Goal: Task Accomplishment & Management: Use online tool/utility

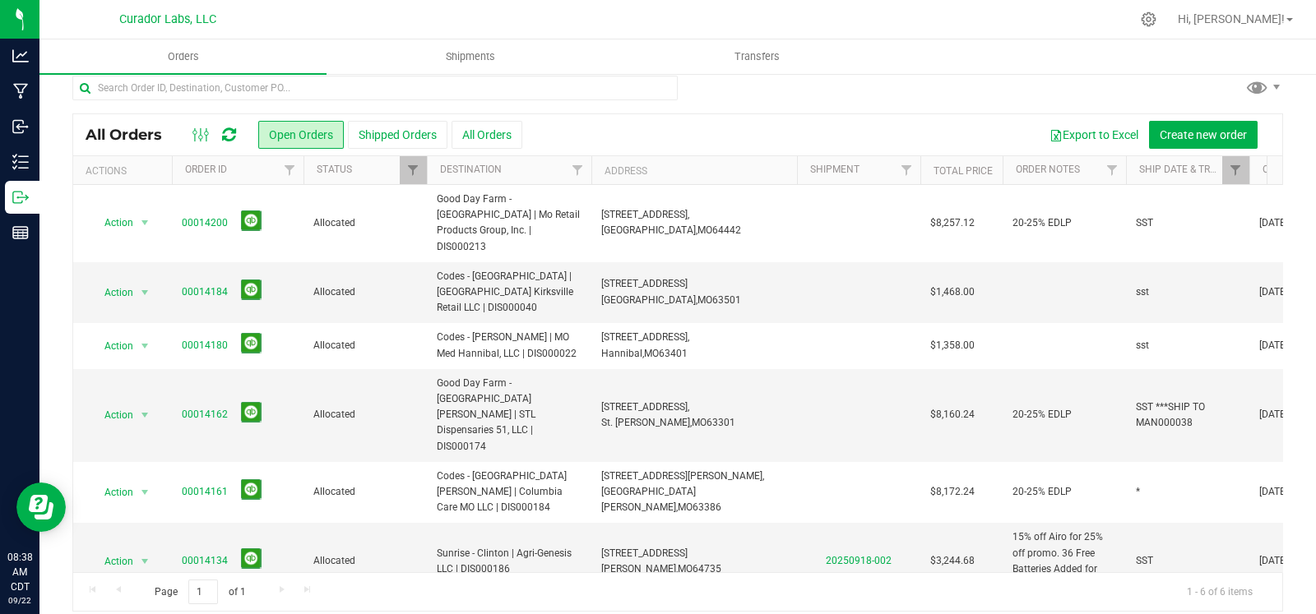
scroll to position [27, 0]
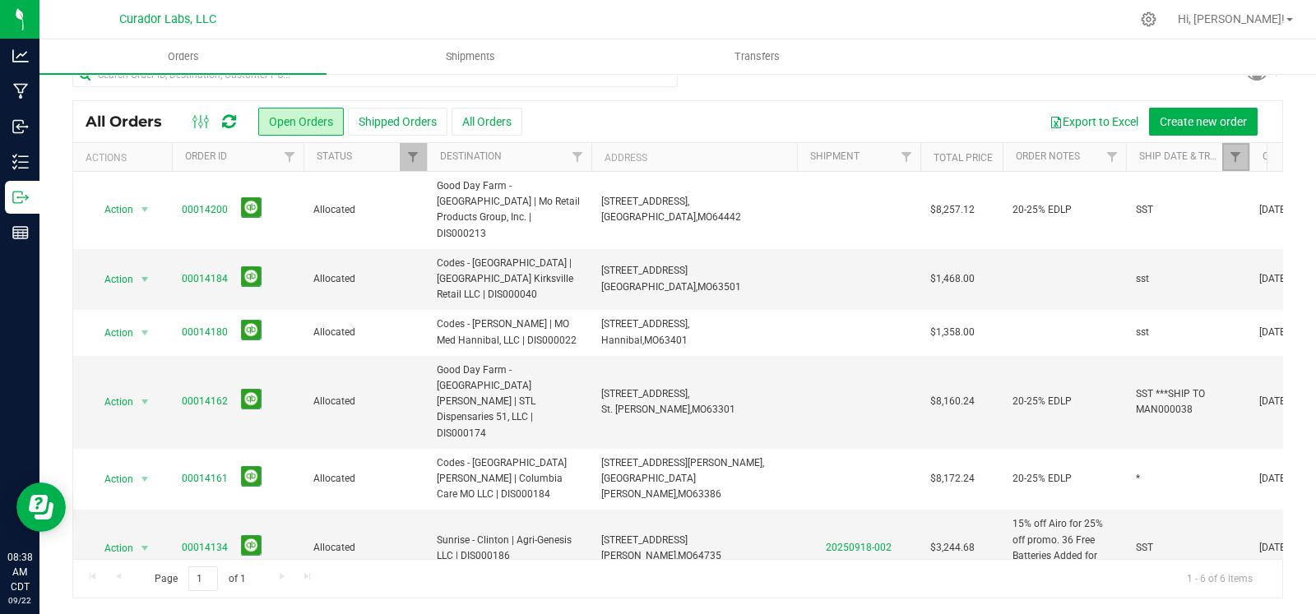
click at [1243, 159] on link "Filter" at bounding box center [1235, 157] width 27 height 28
click at [1266, 246] on button "Clear" at bounding box center [1266, 236] width 79 height 36
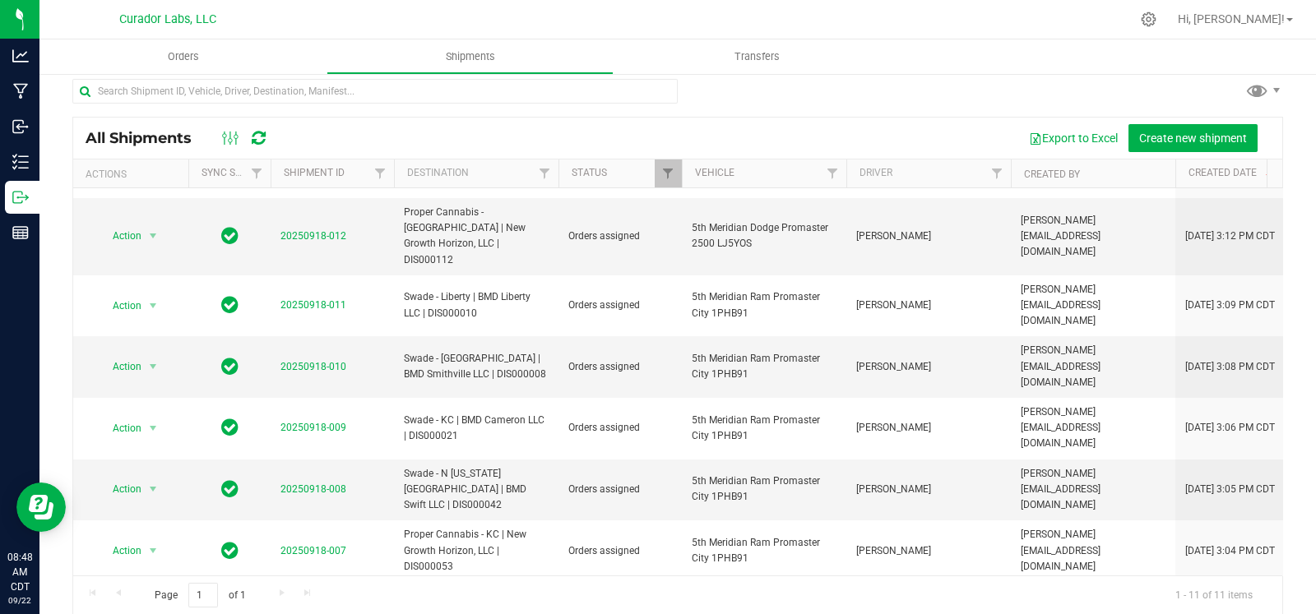
scroll to position [27, 0]
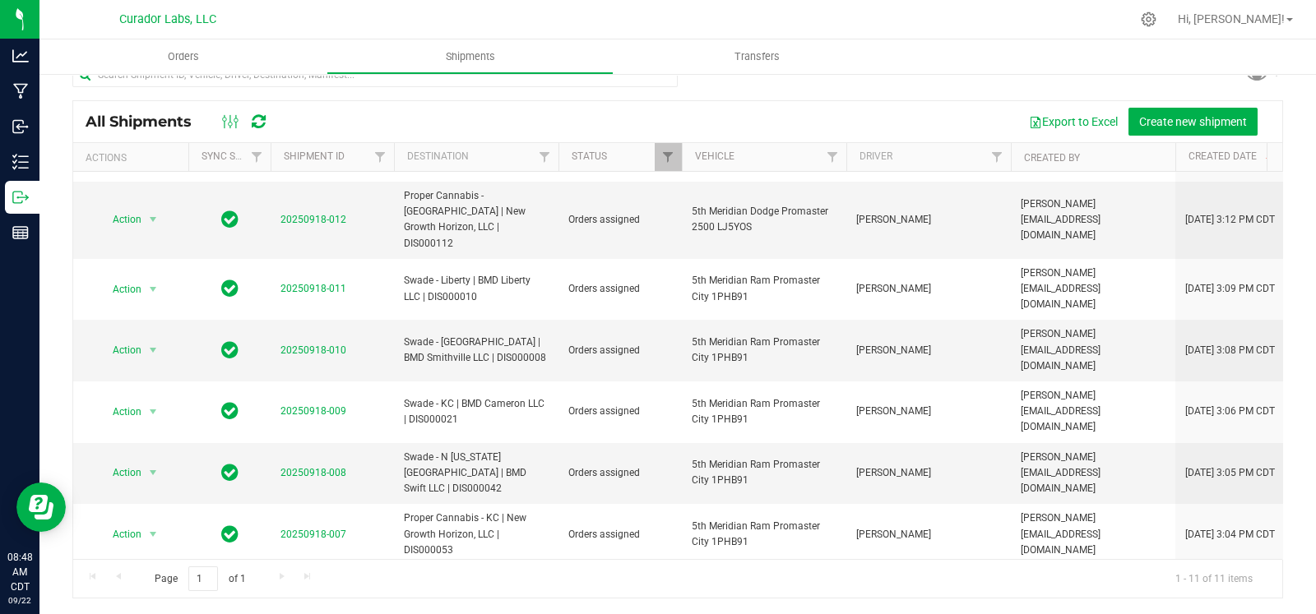
click at [139, 475] on li "Ship shipment" at bounding box center [160, 470] width 122 height 25
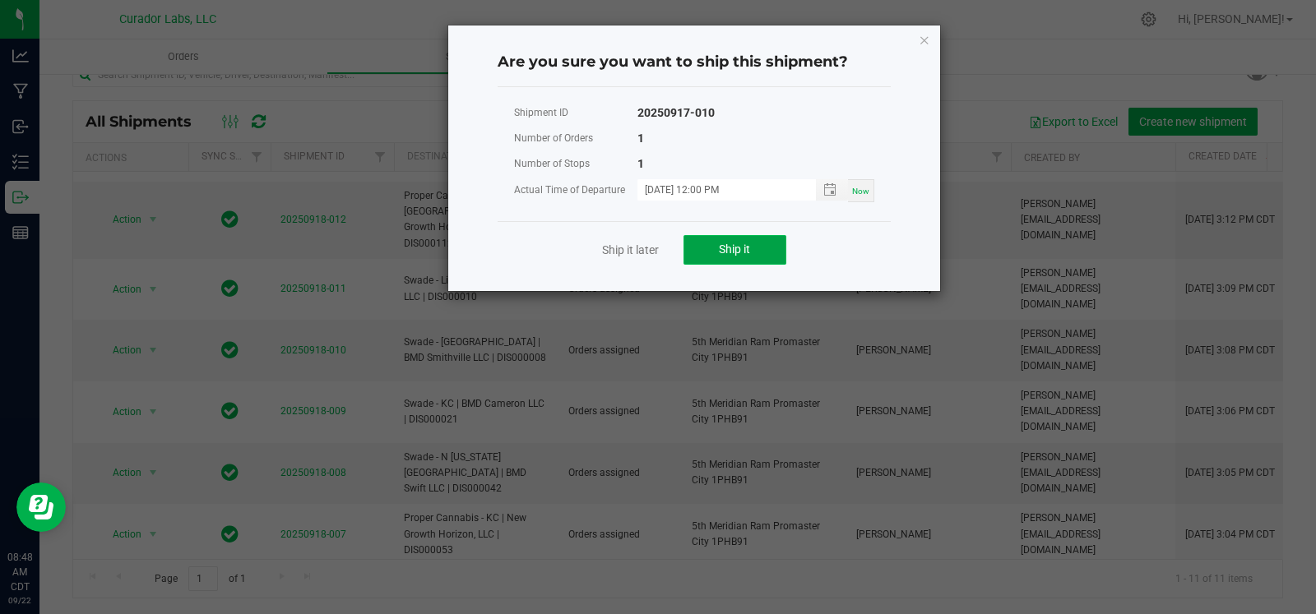
click at [766, 259] on button "Ship it" at bounding box center [735, 250] width 103 height 30
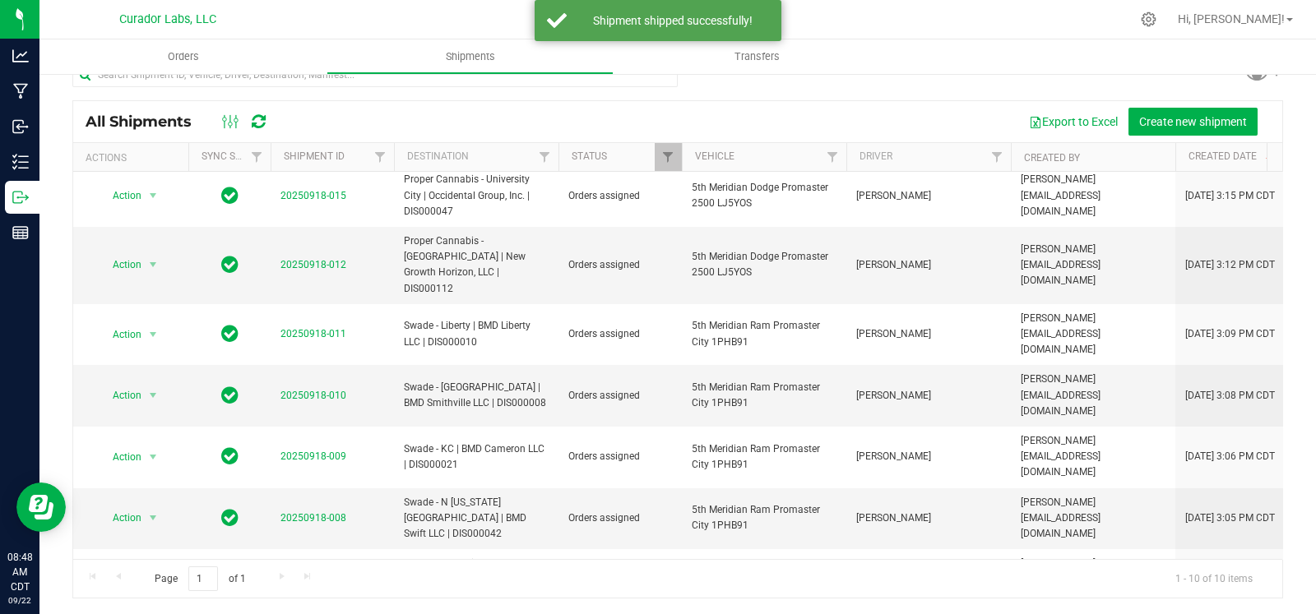
click at [150, 470] on li "Ship shipment" at bounding box center [160, 470] width 122 height 25
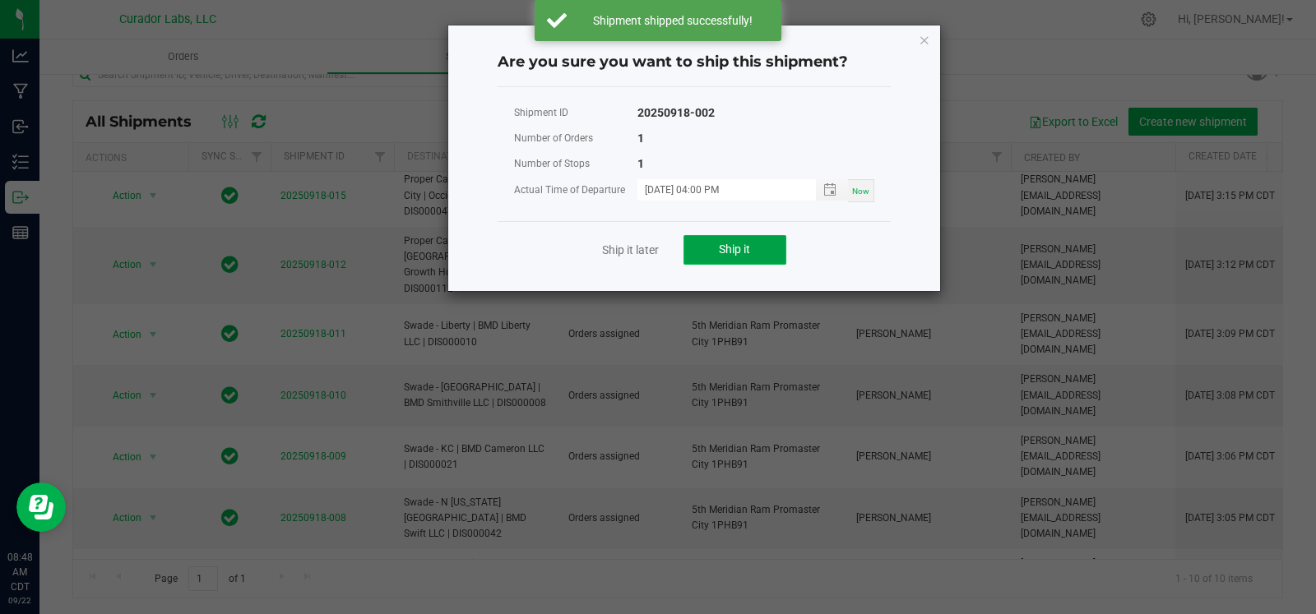
click at [712, 256] on button "Ship it" at bounding box center [735, 250] width 103 height 30
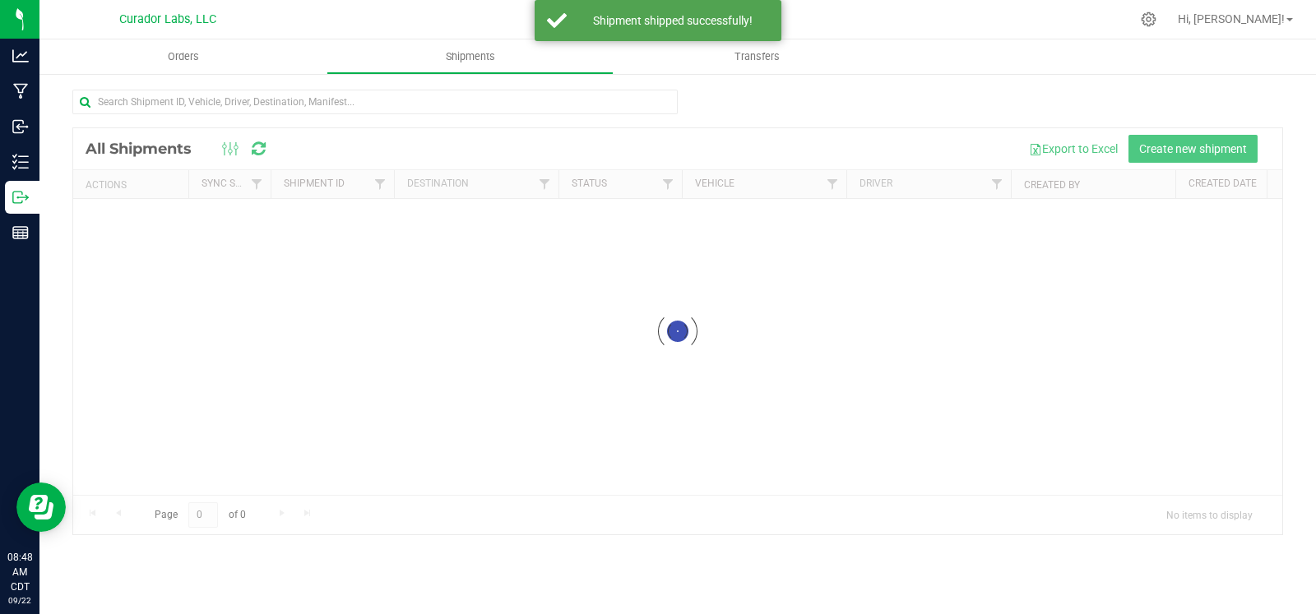
scroll to position [0, 0]
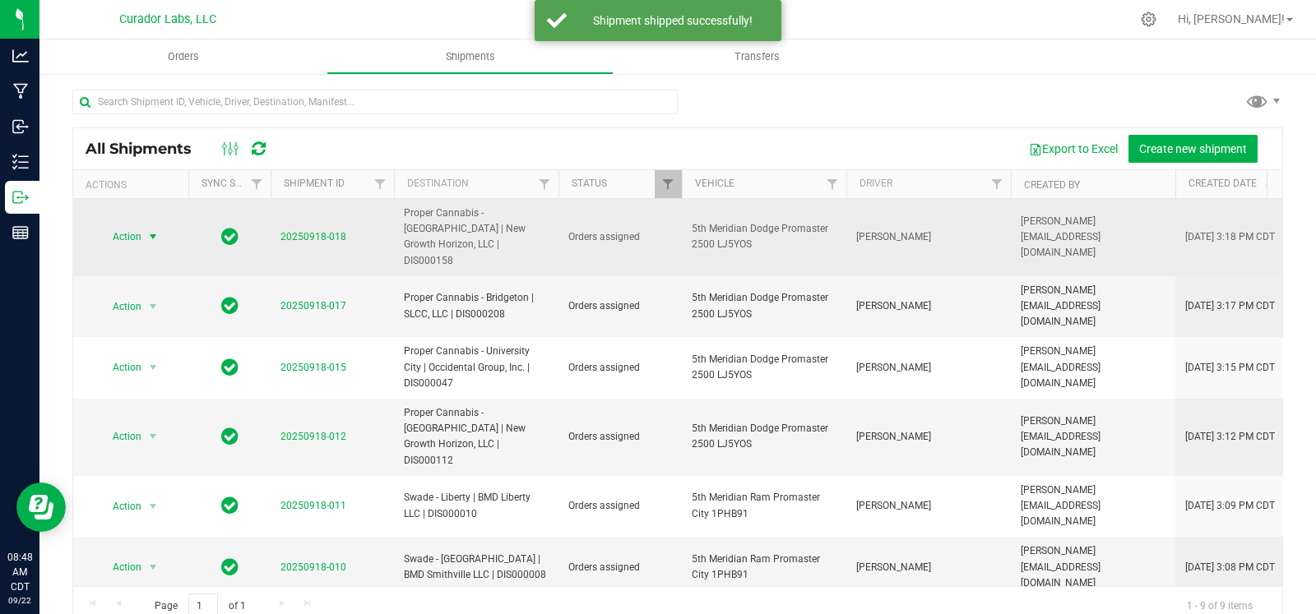
click at [160, 233] on span "select" at bounding box center [153, 236] width 21 height 23
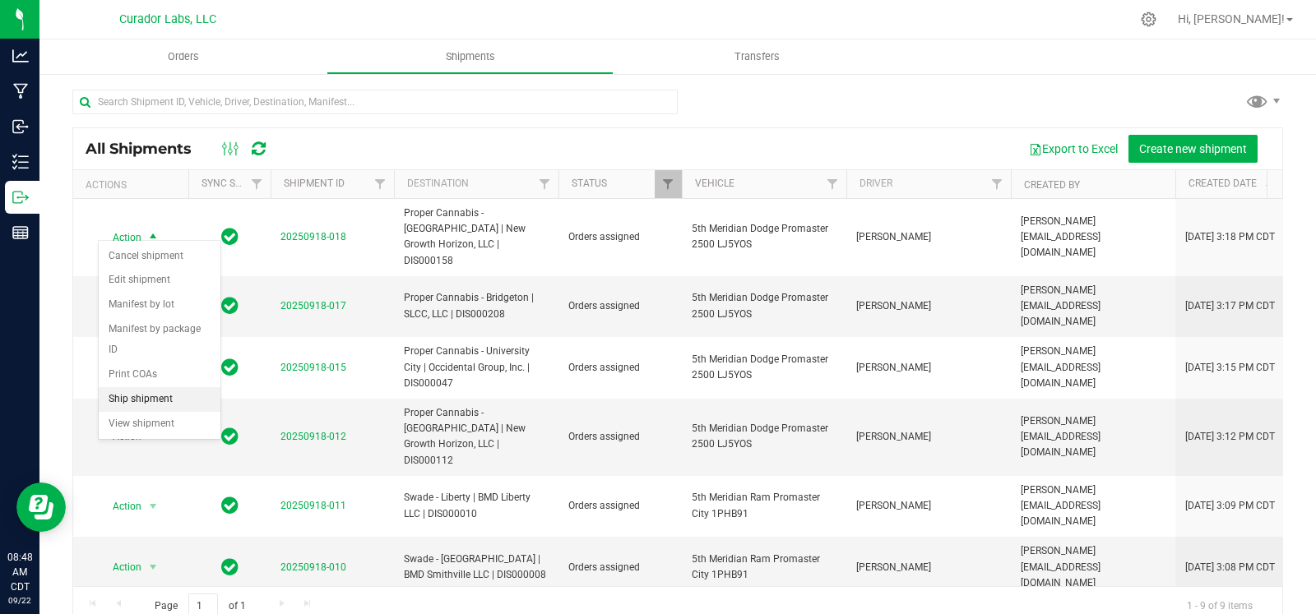
click at [171, 402] on li "Ship shipment" at bounding box center [160, 399] width 122 height 25
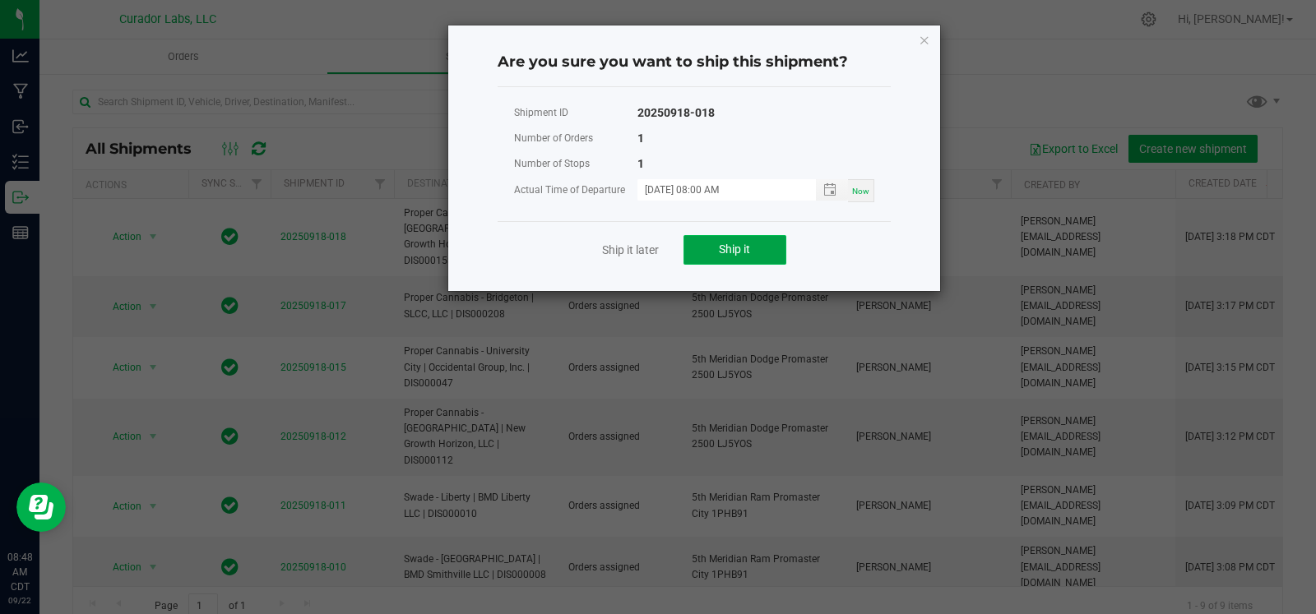
click at [748, 243] on span "Ship it" at bounding box center [734, 249] width 31 height 13
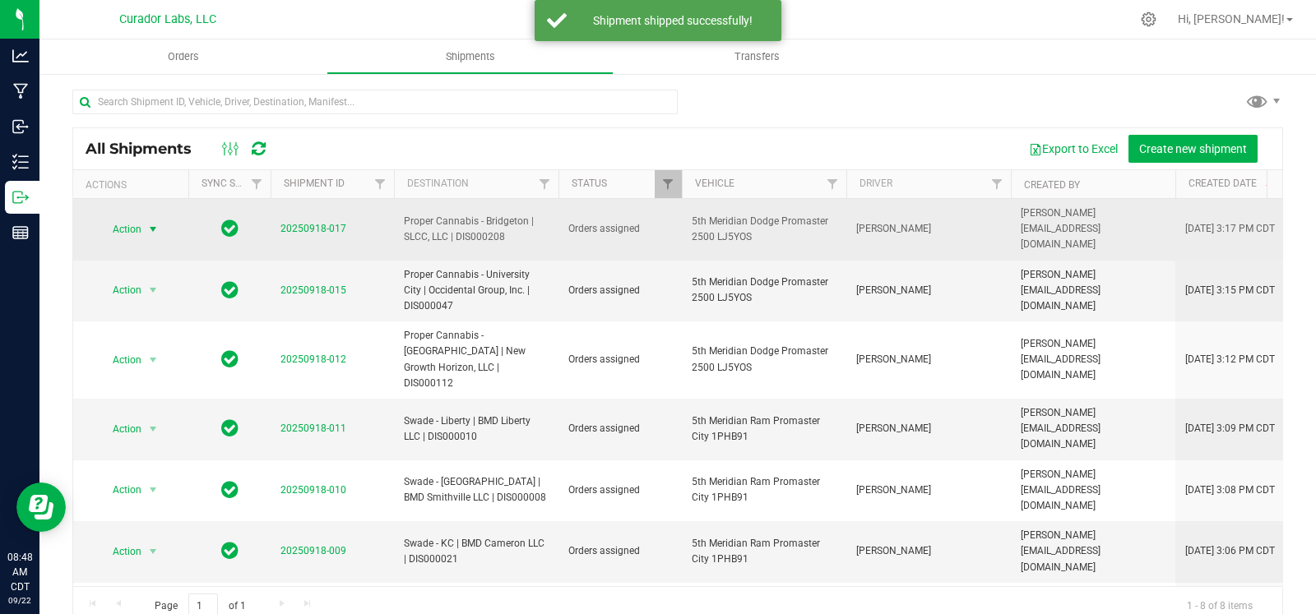
click at [151, 229] on span "select" at bounding box center [153, 229] width 21 height 23
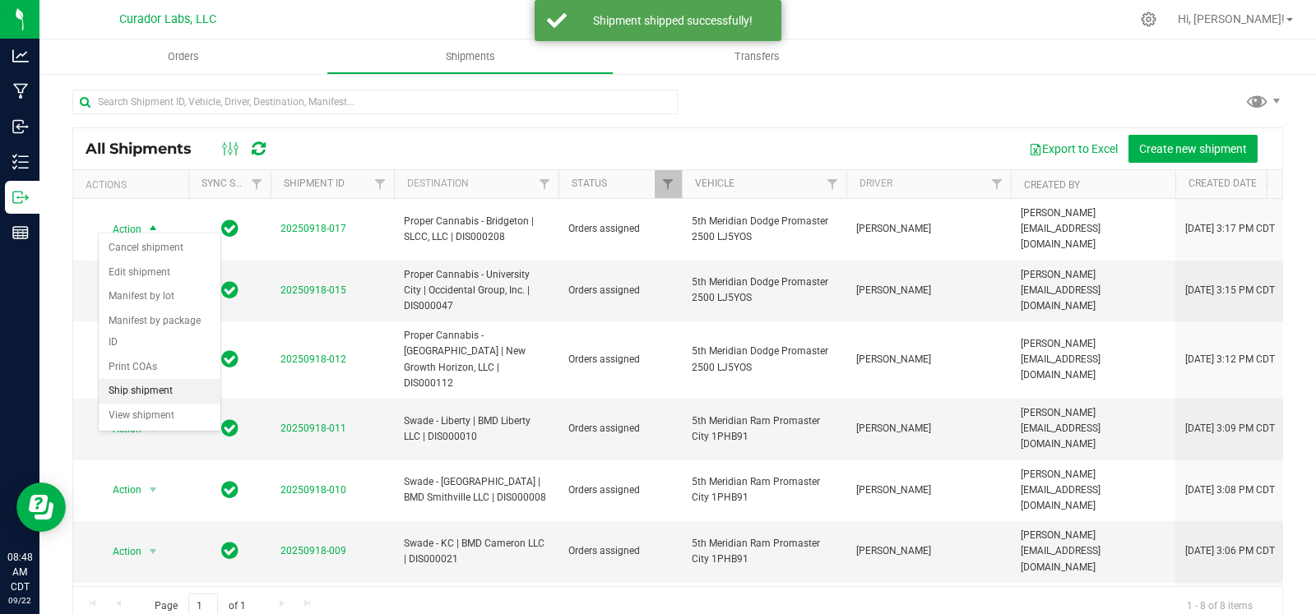
drag, startPoint x: 158, startPoint y: 383, endPoint x: 208, endPoint y: 385, distance: 50.2
click at [158, 384] on li "Ship shipment" at bounding box center [160, 391] width 122 height 25
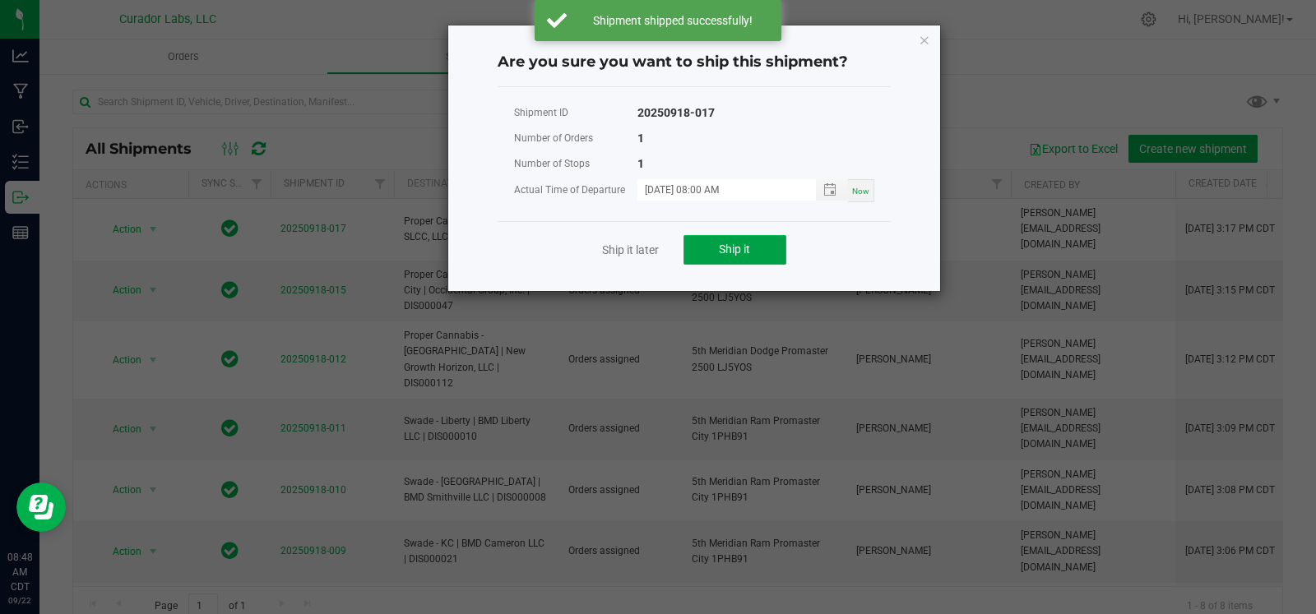
click at [715, 247] on button "Ship it" at bounding box center [735, 250] width 103 height 30
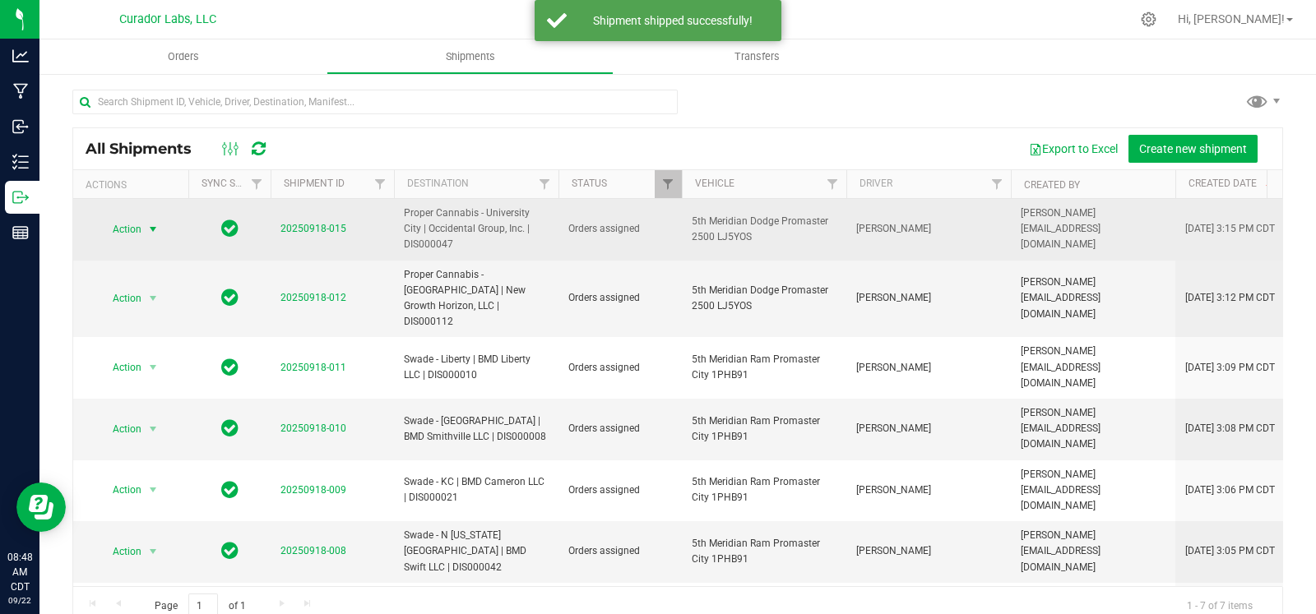
click at [159, 233] on span "select" at bounding box center [152, 229] width 13 height 13
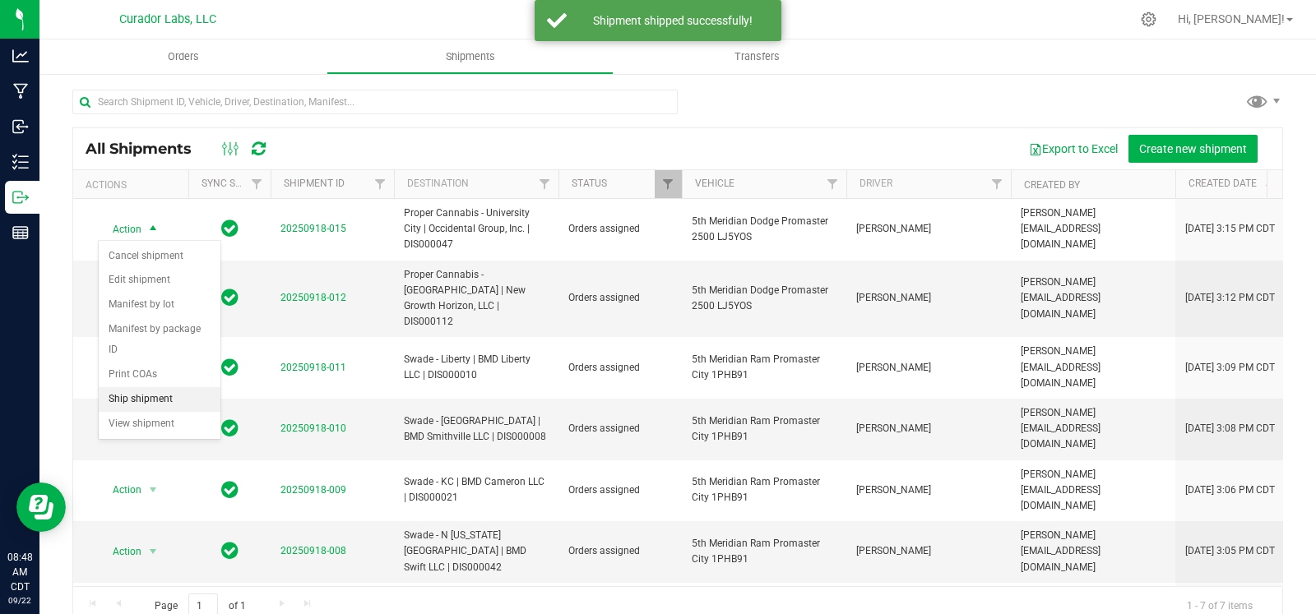
click at [163, 399] on li "Ship shipment" at bounding box center [160, 399] width 122 height 25
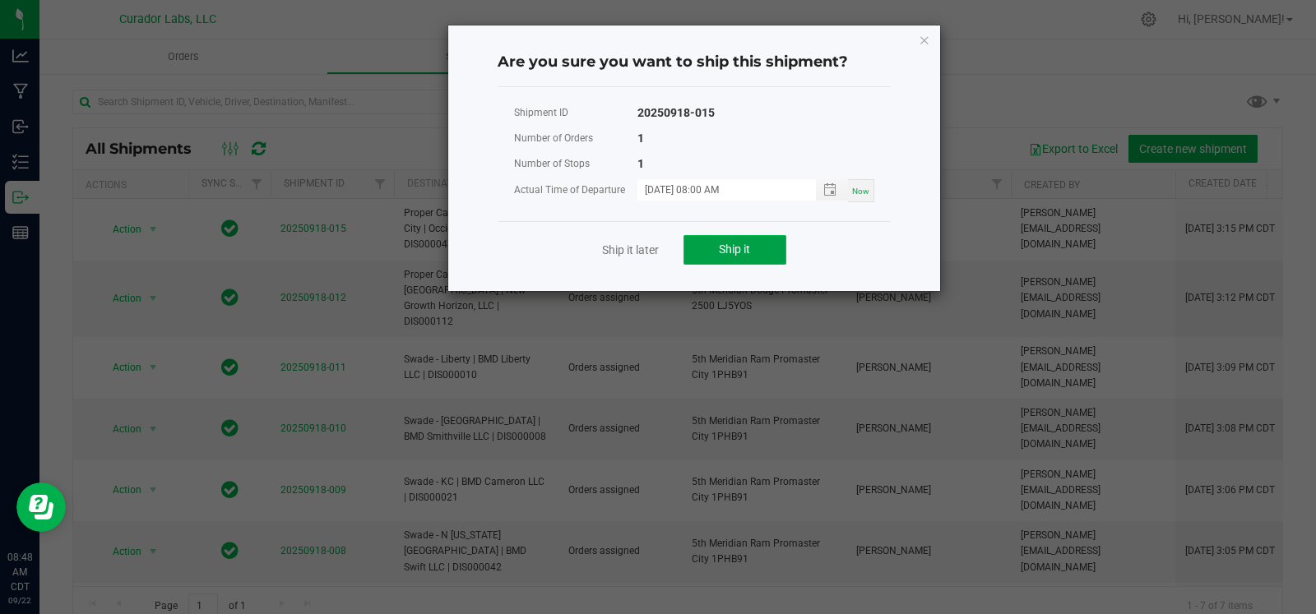
click at [742, 243] on span "Ship it" at bounding box center [734, 249] width 31 height 13
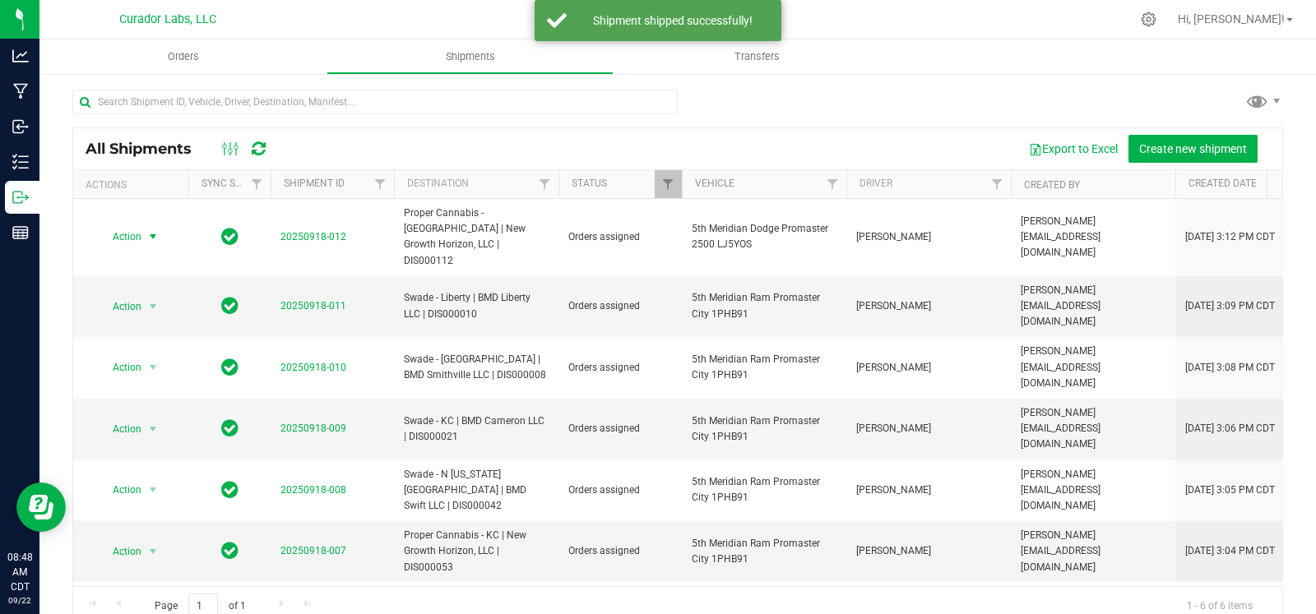
click at [158, 230] on span "select" at bounding box center [152, 236] width 13 height 13
click at [156, 404] on li "Ship shipment" at bounding box center [160, 399] width 122 height 25
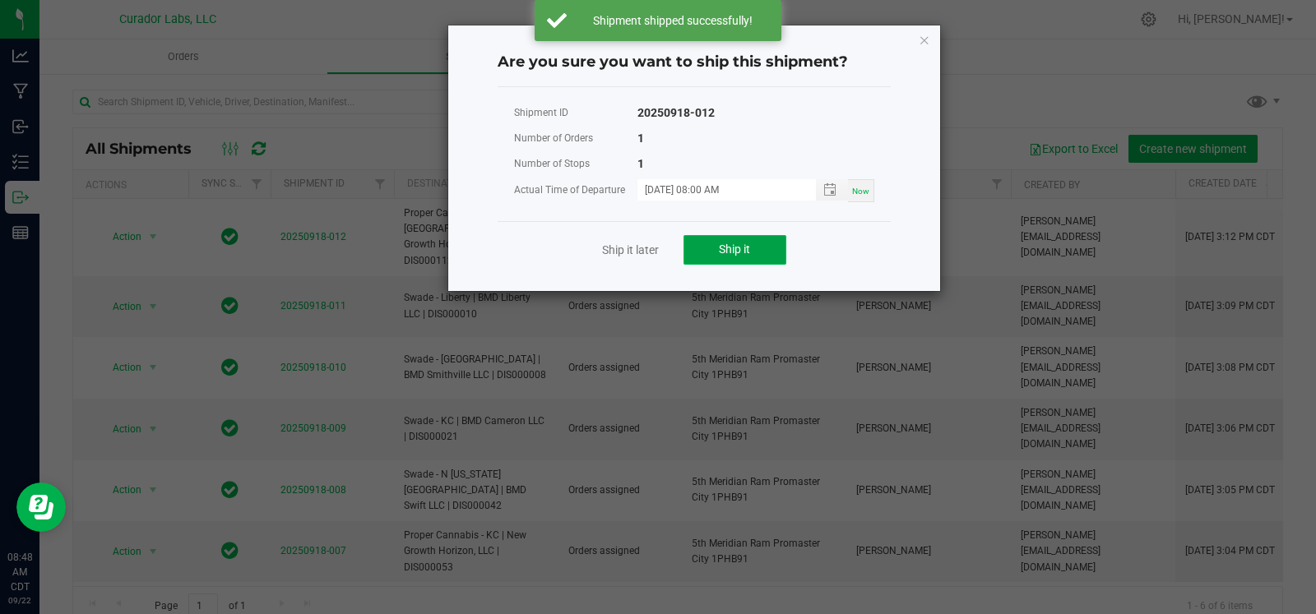
click at [727, 249] on span "Ship it" at bounding box center [734, 249] width 31 height 13
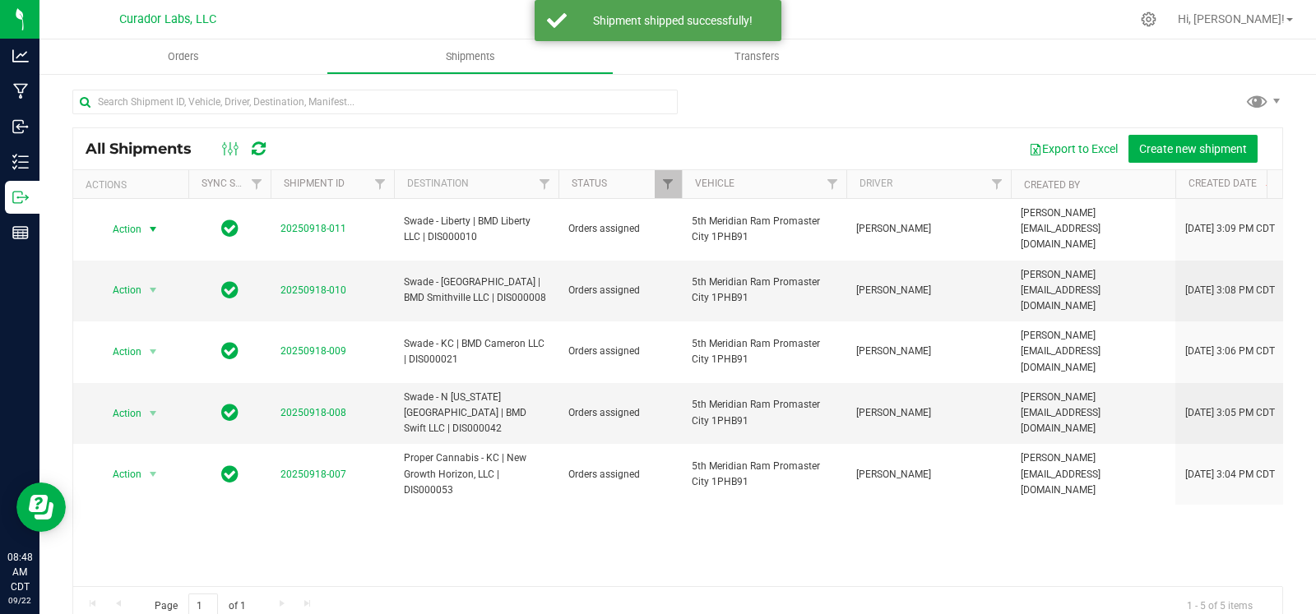
click at [144, 228] on span "select" at bounding box center [153, 229] width 21 height 23
click at [144, 392] on li "Ship shipment" at bounding box center [160, 391] width 122 height 25
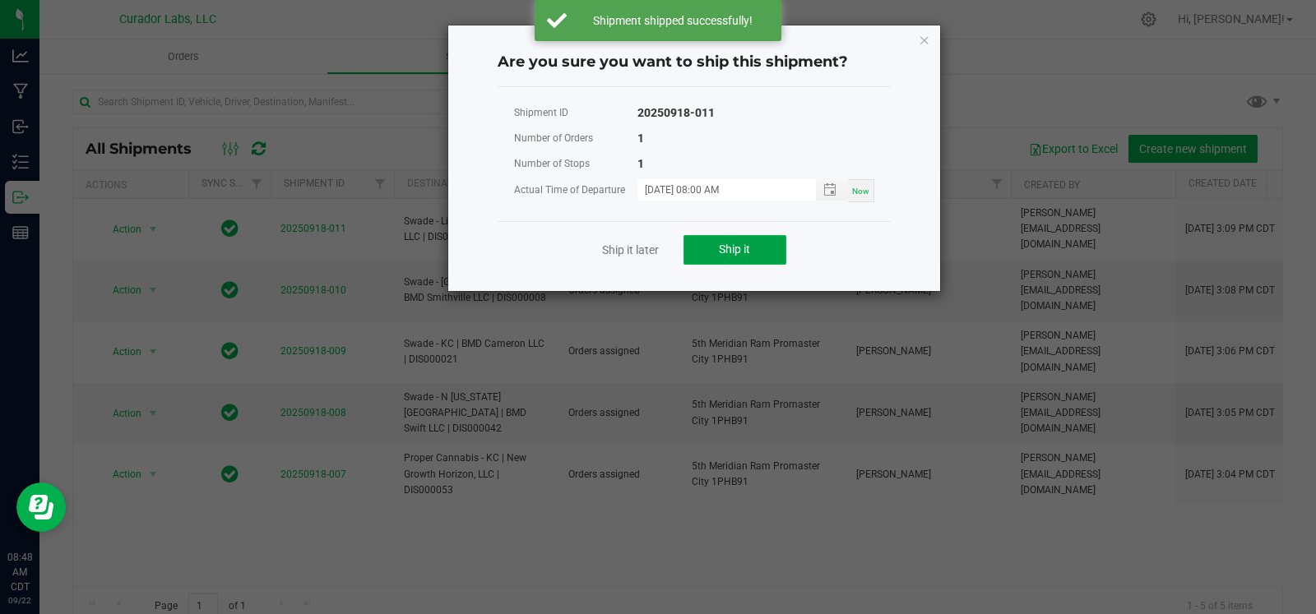
click at [717, 251] on button "Ship it" at bounding box center [735, 250] width 103 height 30
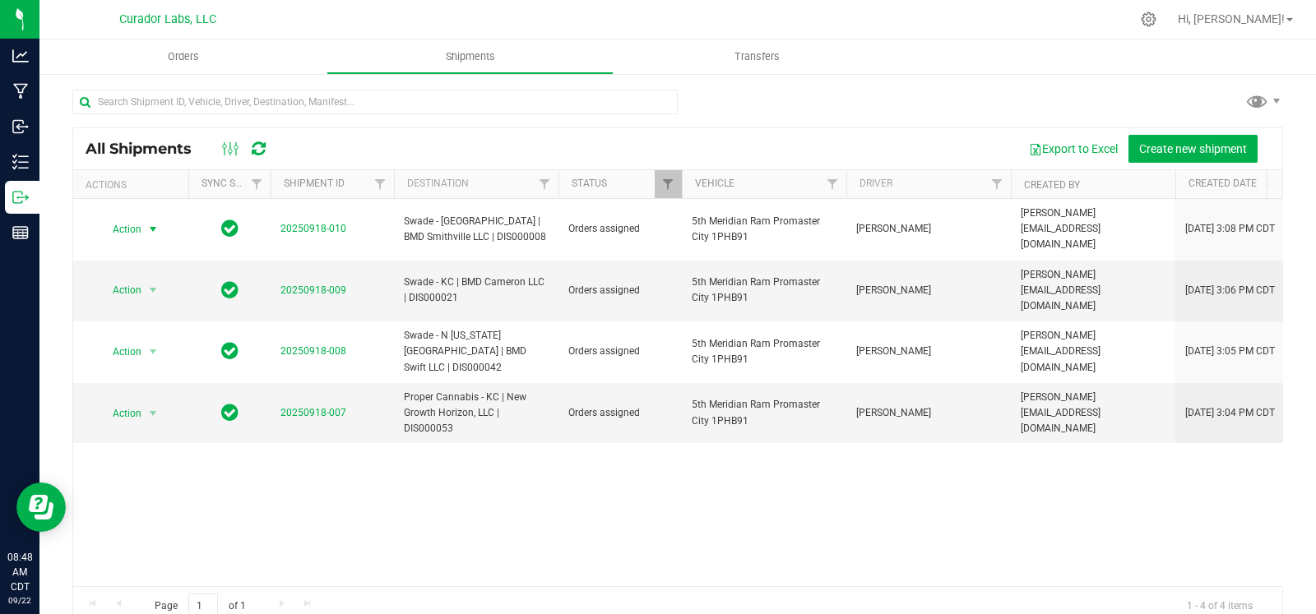
drag, startPoint x: 155, startPoint y: 220, endPoint x: 159, endPoint y: 244, distance: 24.2
click at [155, 223] on span "select" at bounding box center [152, 229] width 13 height 13
click at [159, 380] on li "Ship shipment" at bounding box center [160, 391] width 122 height 25
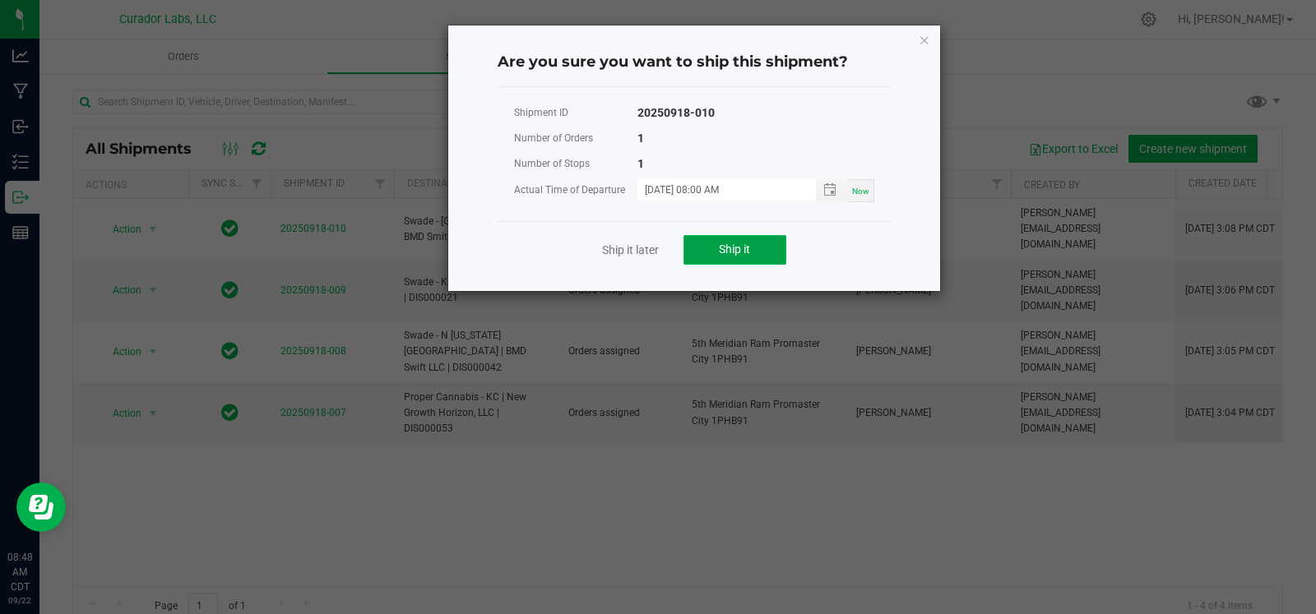
click at [717, 256] on button "Ship it" at bounding box center [735, 250] width 103 height 30
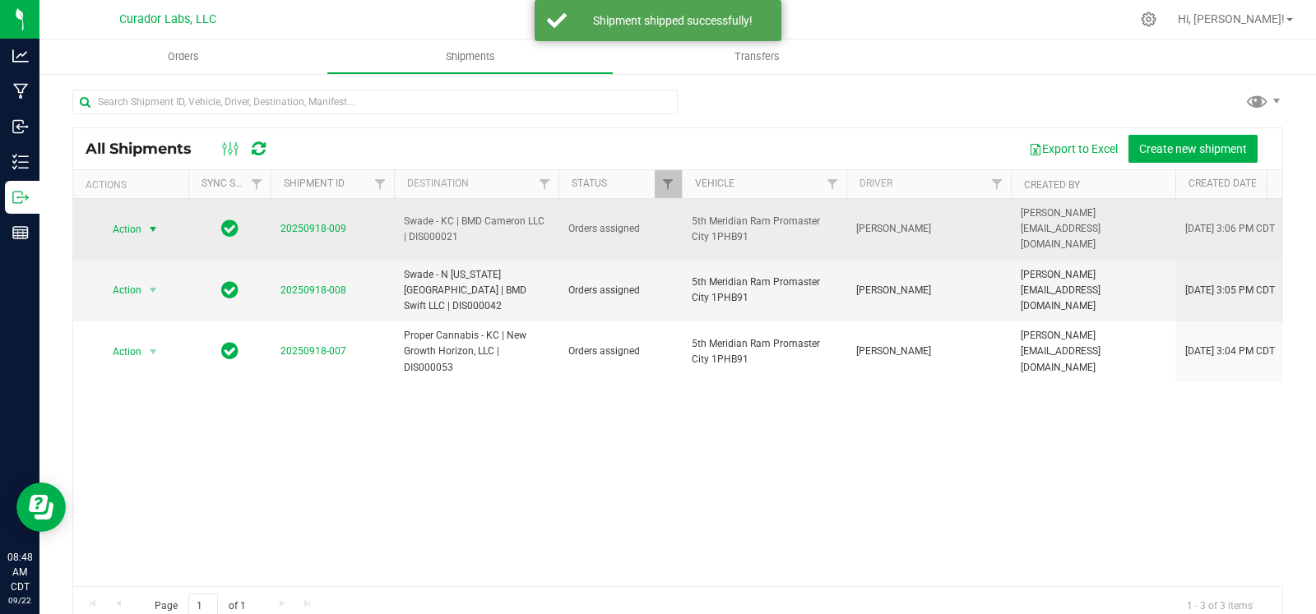
click at [149, 223] on span "select" at bounding box center [152, 229] width 13 height 13
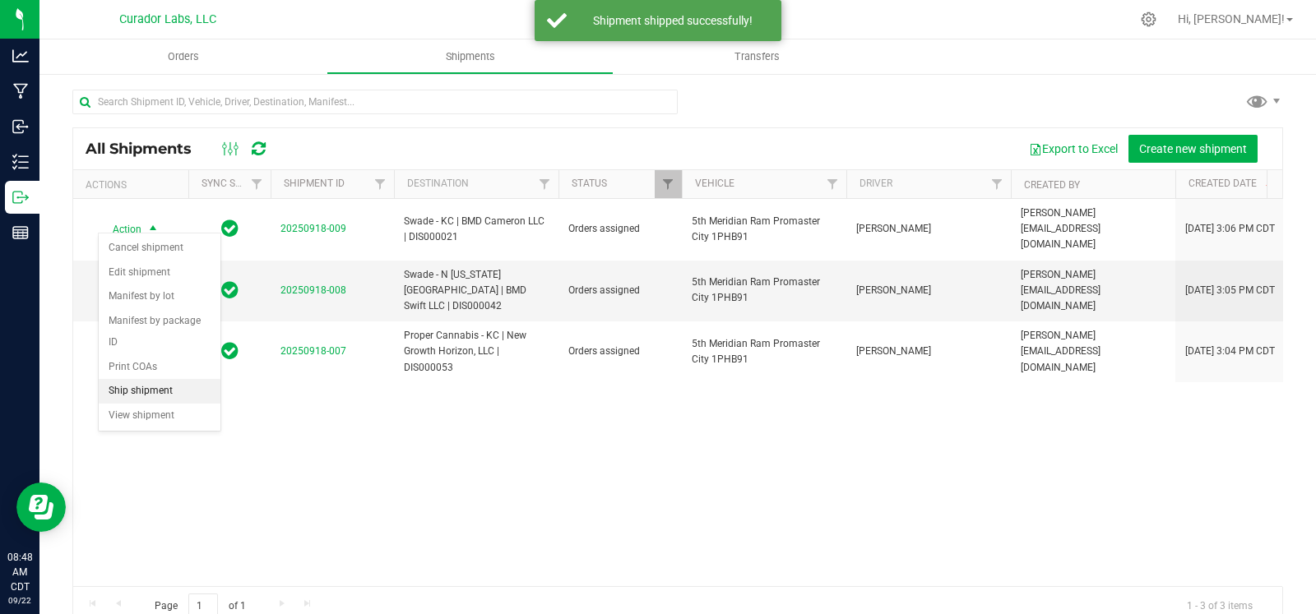
click at [135, 390] on li "Ship shipment" at bounding box center [160, 391] width 122 height 25
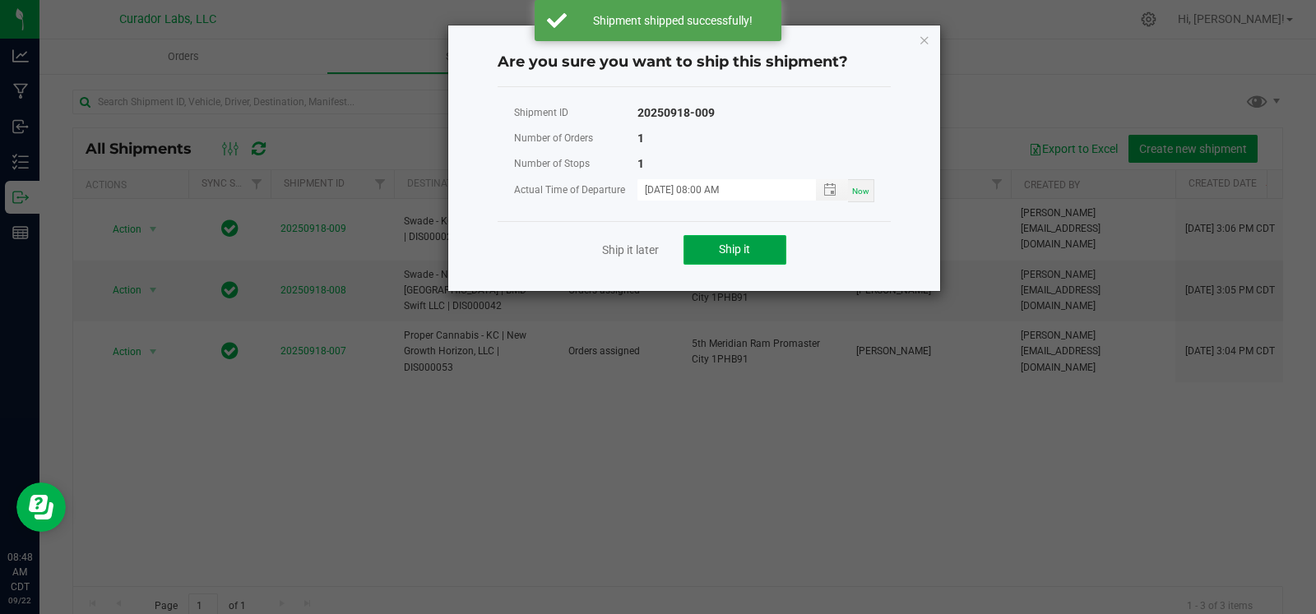
click at [706, 248] on button "Ship it" at bounding box center [735, 250] width 103 height 30
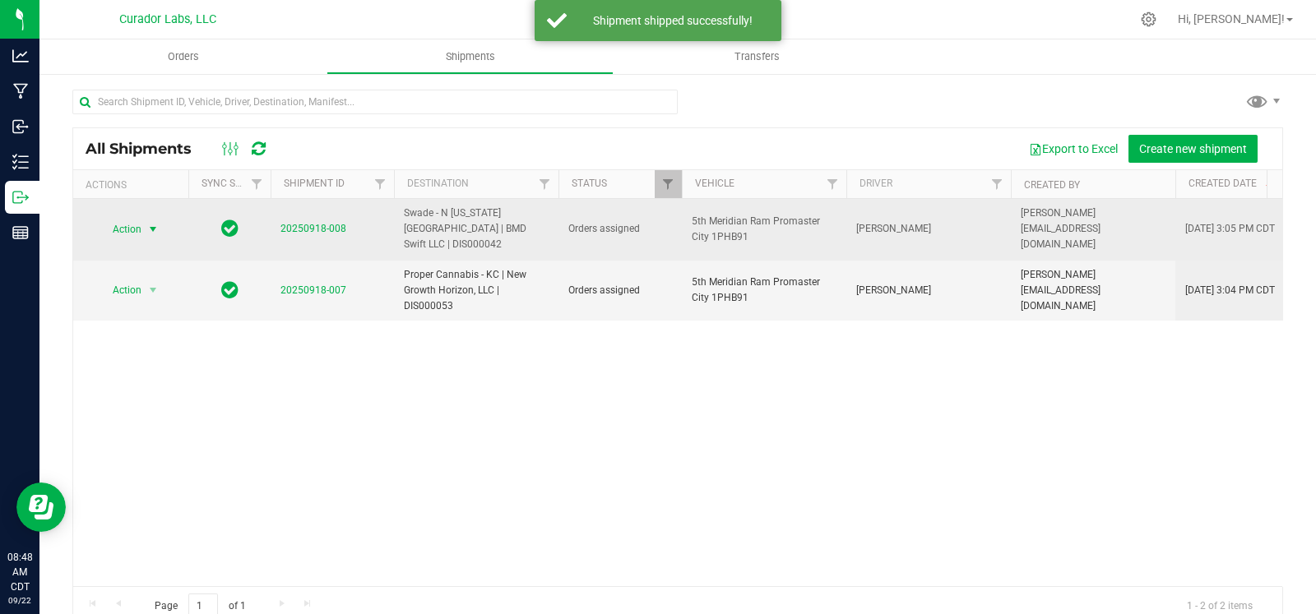
click at [154, 223] on span "select" at bounding box center [152, 229] width 13 height 13
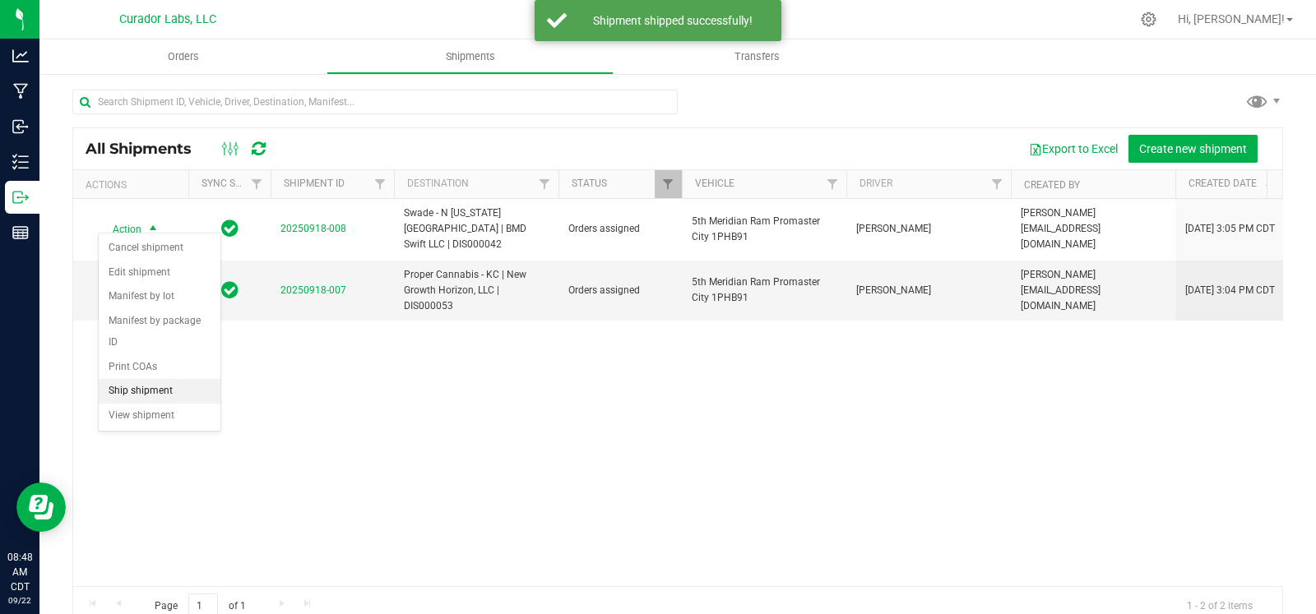
click at [127, 395] on li "Ship shipment" at bounding box center [160, 391] width 122 height 25
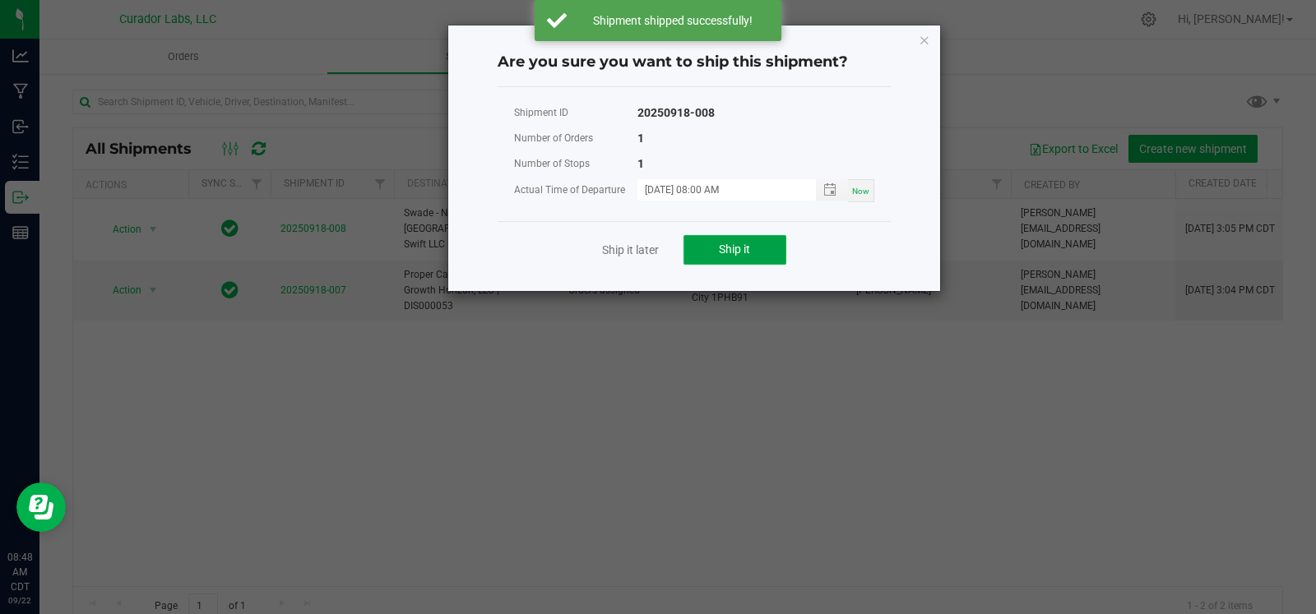
click at [711, 248] on button "Ship it" at bounding box center [735, 250] width 103 height 30
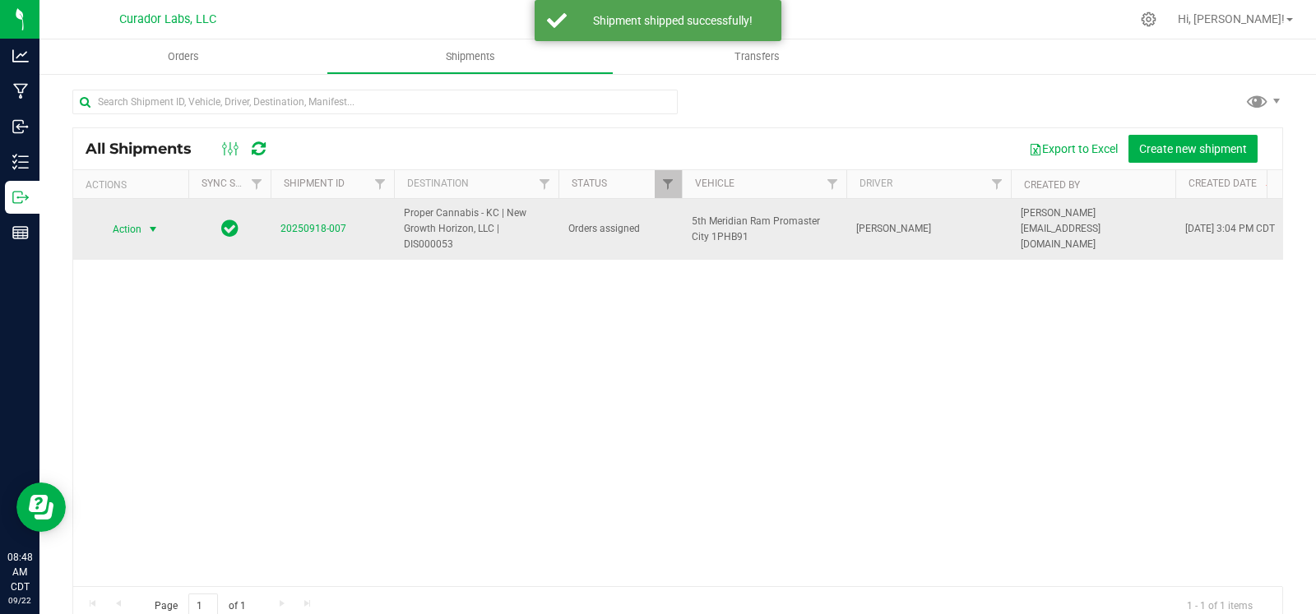
drag, startPoint x: 152, startPoint y: 220, endPoint x: 155, endPoint y: 232, distance: 12.0
click at [152, 221] on span "select" at bounding box center [153, 229] width 21 height 23
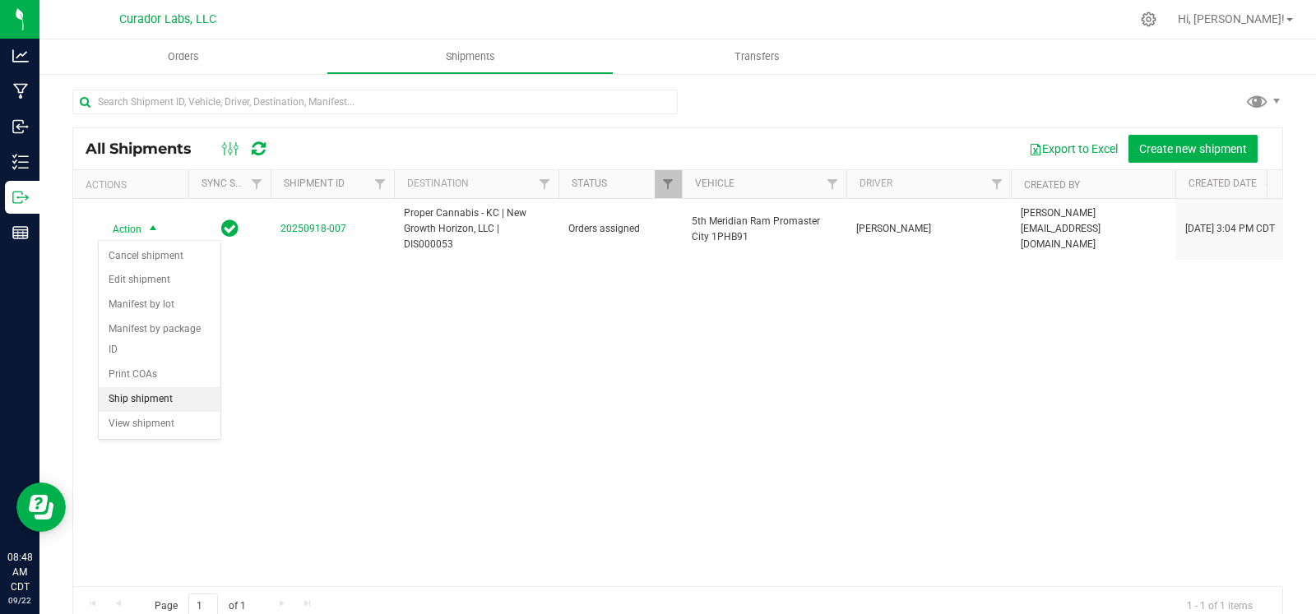
click at [129, 401] on li "Ship shipment" at bounding box center [160, 399] width 122 height 25
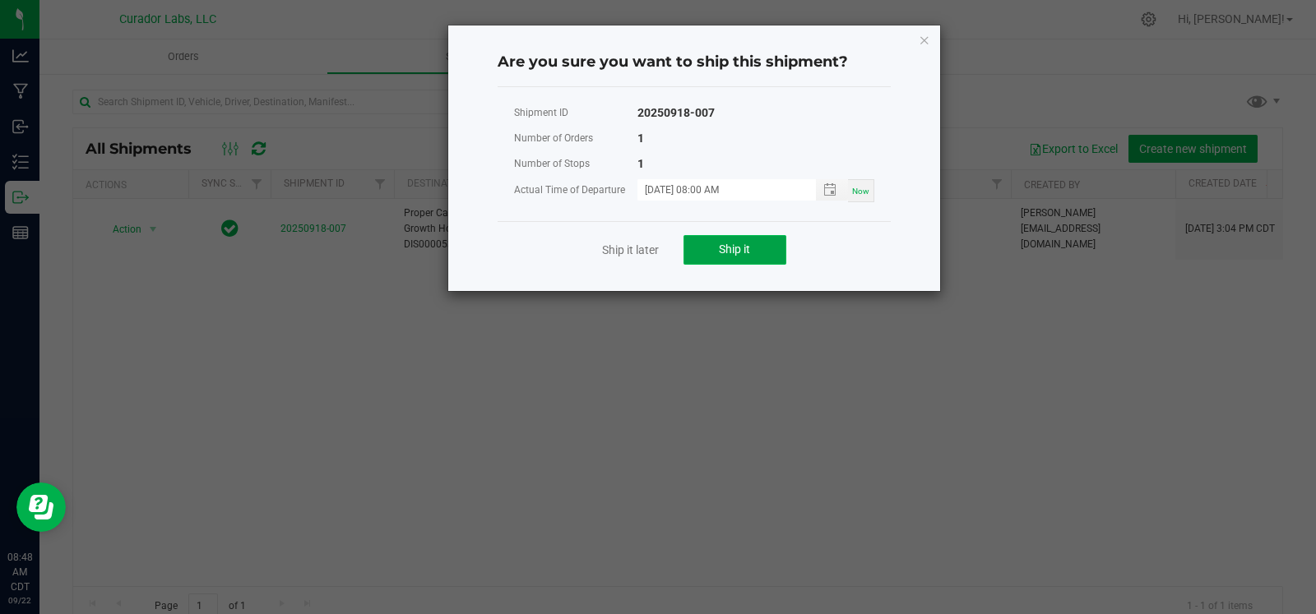
click at [748, 248] on span "Ship it" at bounding box center [734, 249] width 31 height 13
